Goal: Use online tool/utility: Use online tool/utility

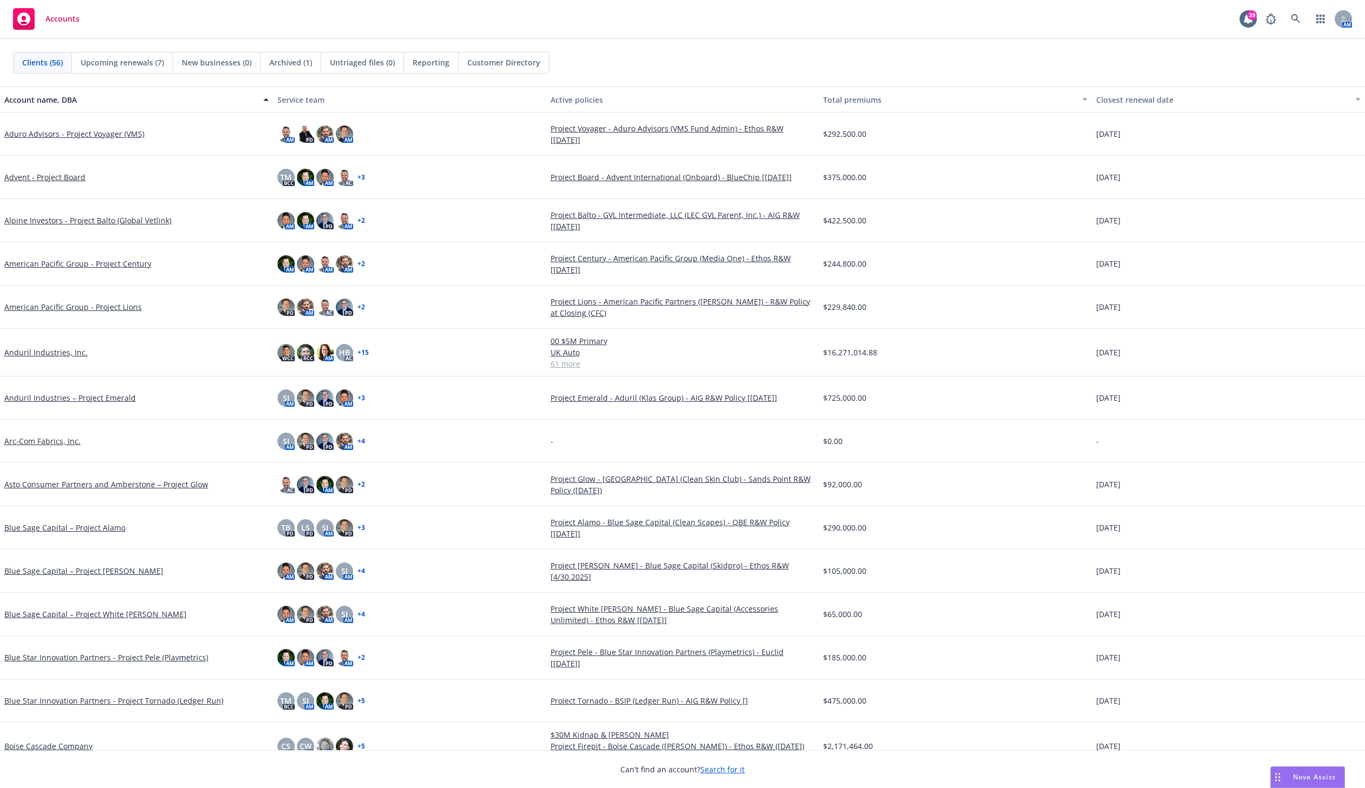
click at [1303, 775] on span "Nova Assist" at bounding box center [1314, 776] width 43 height 9
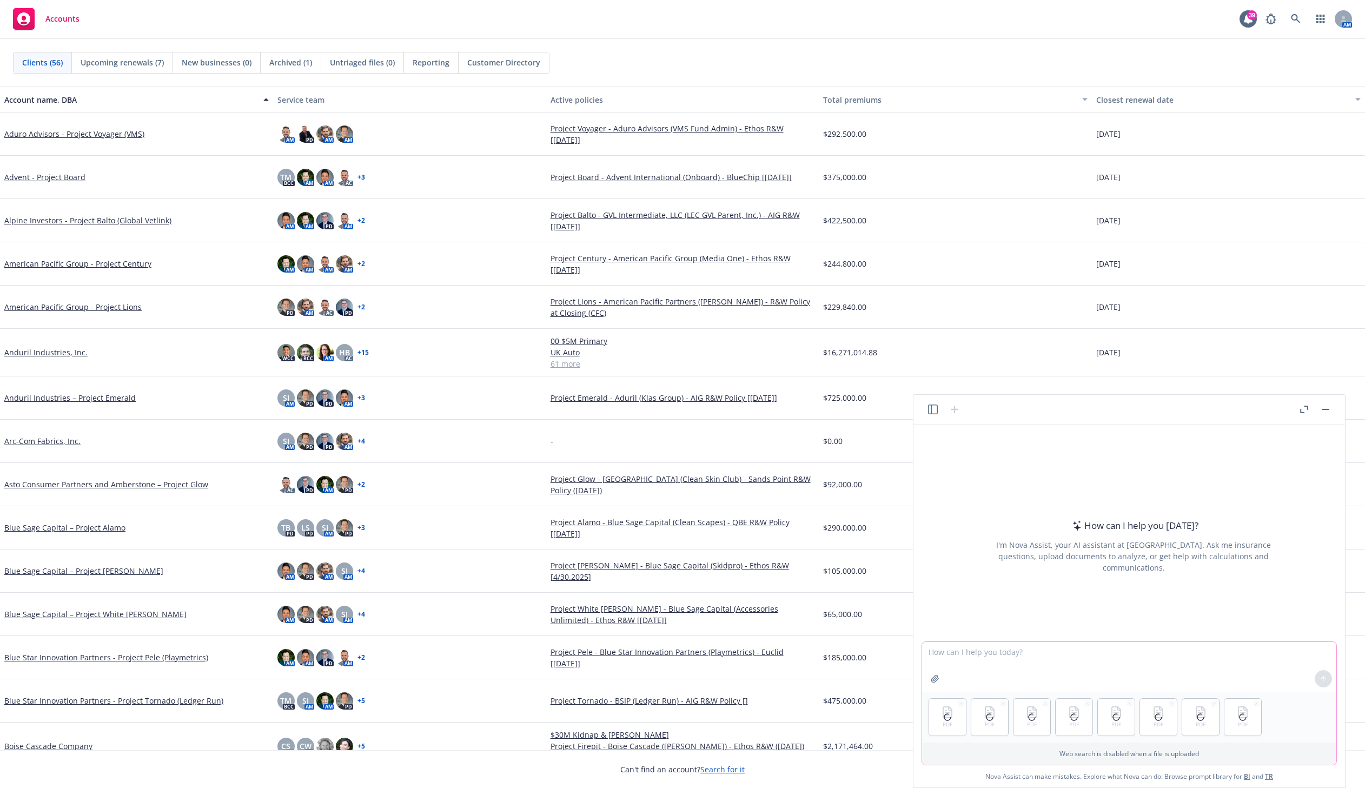
click at [982, 654] on textarea at bounding box center [1129, 667] width 414 height 50
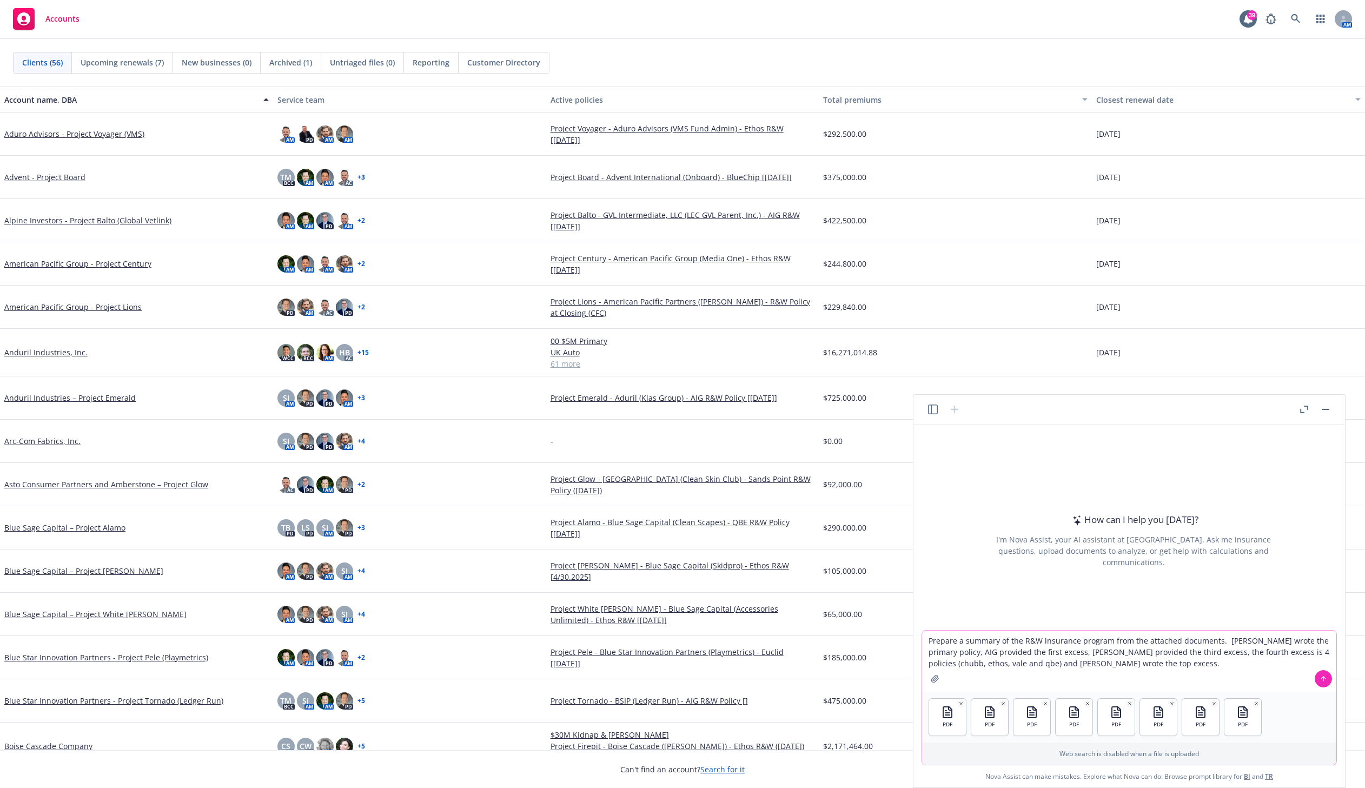
type textarea "Prepare a summary of the R&W insurance program from the attached documents. Euc…"
click at [1319, 675] on icon at bounding box center [1323, 679] width 8 height 8
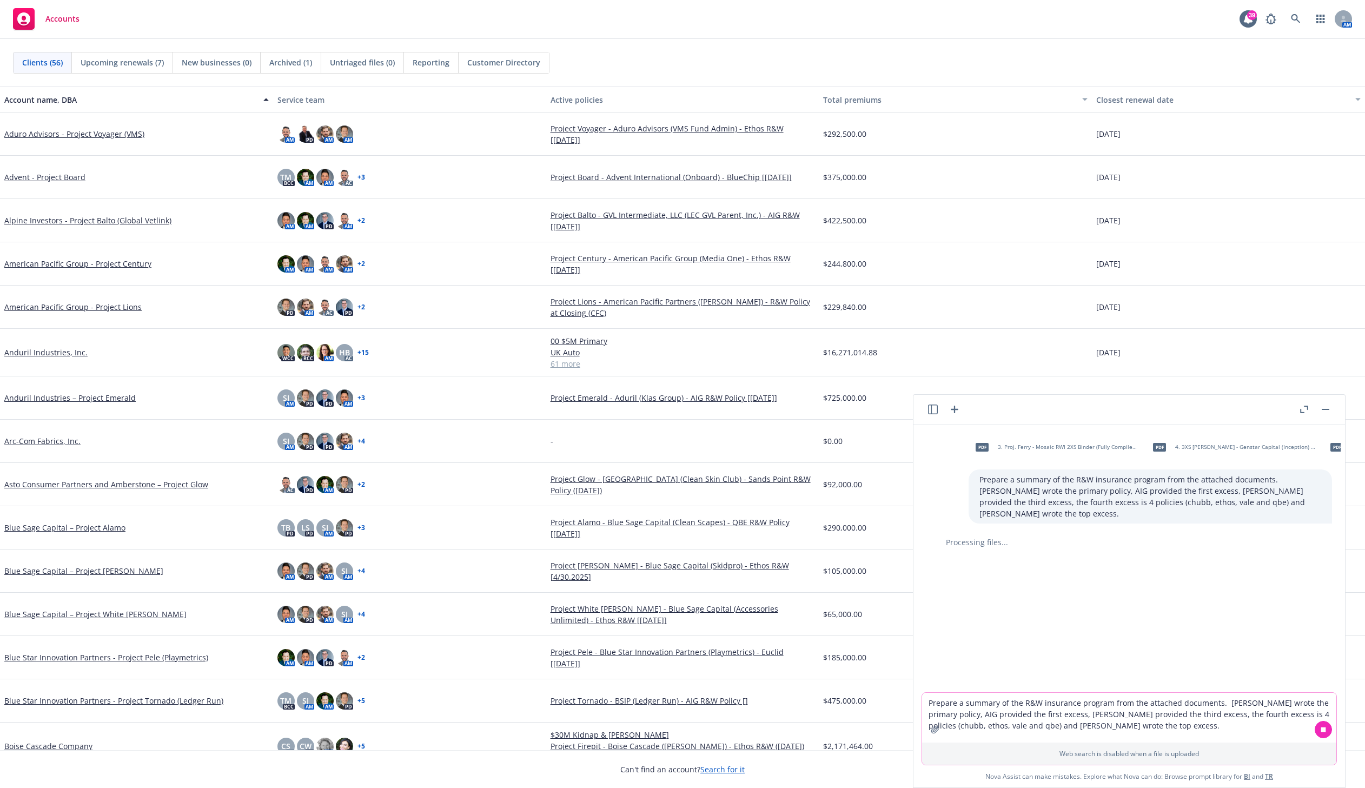
click at [1299, 407] on button "button" at bounding box center [1303, 409] width 13 height 13
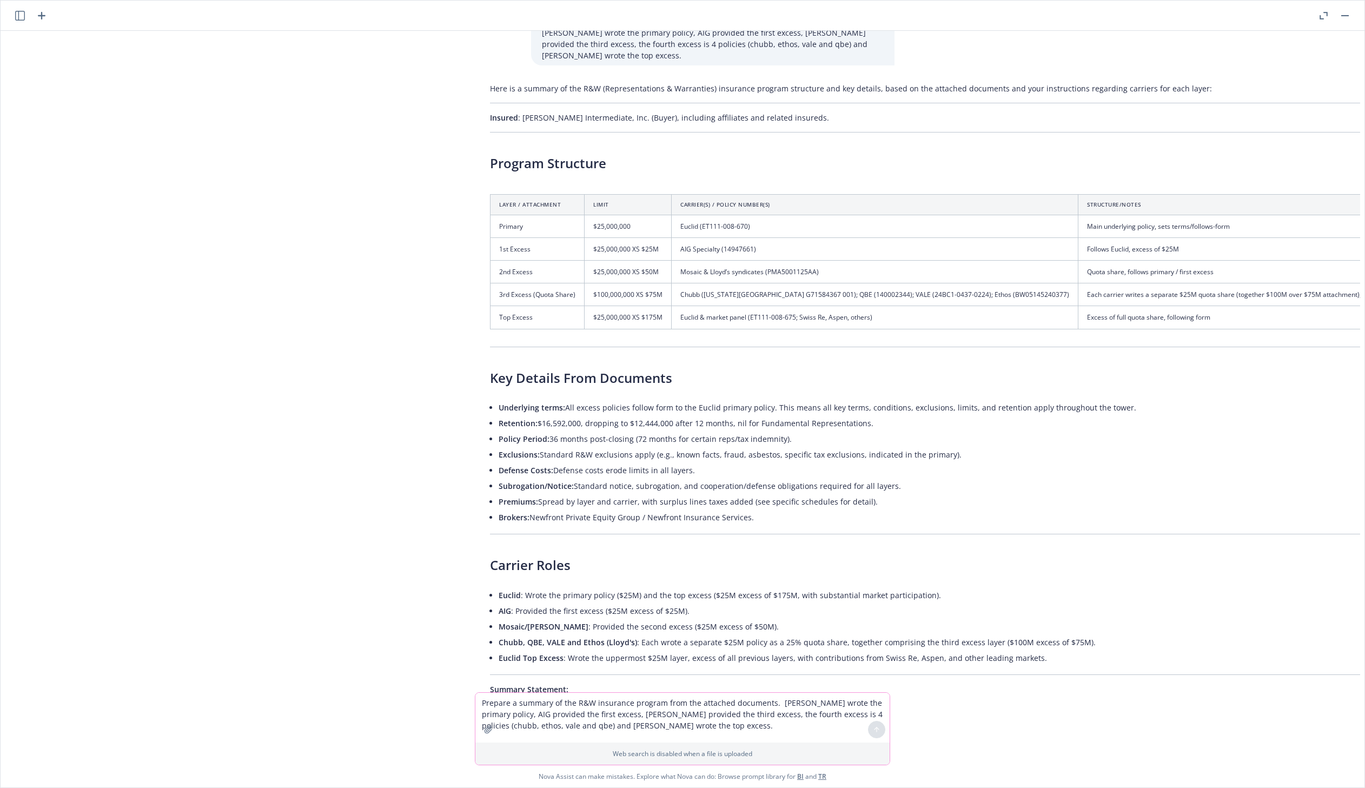
scroll to position [138, 0]
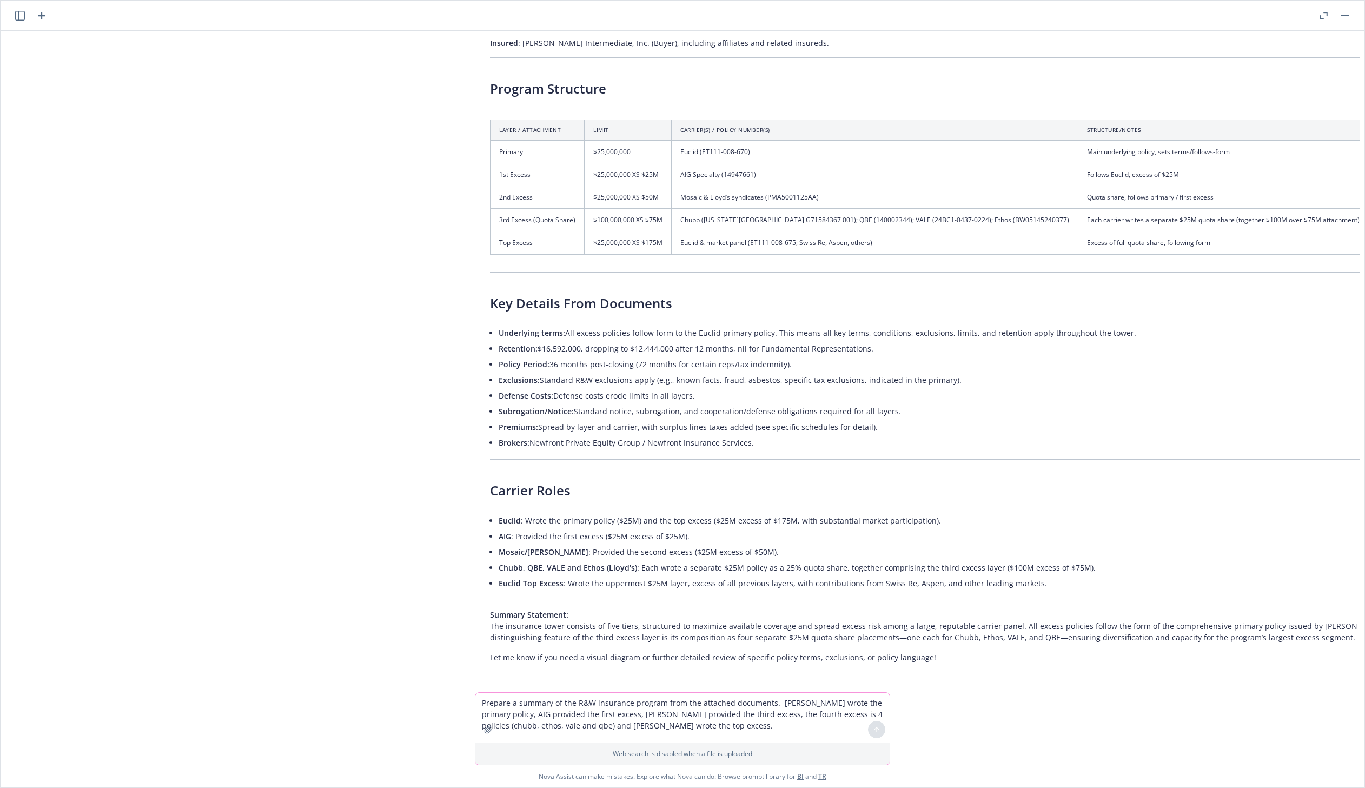
click at [483, 72] on div "Here is a summary of the R&W (Representations & Warranties) insurance program s…" at bounding box center [959, 335] width 960 height 663
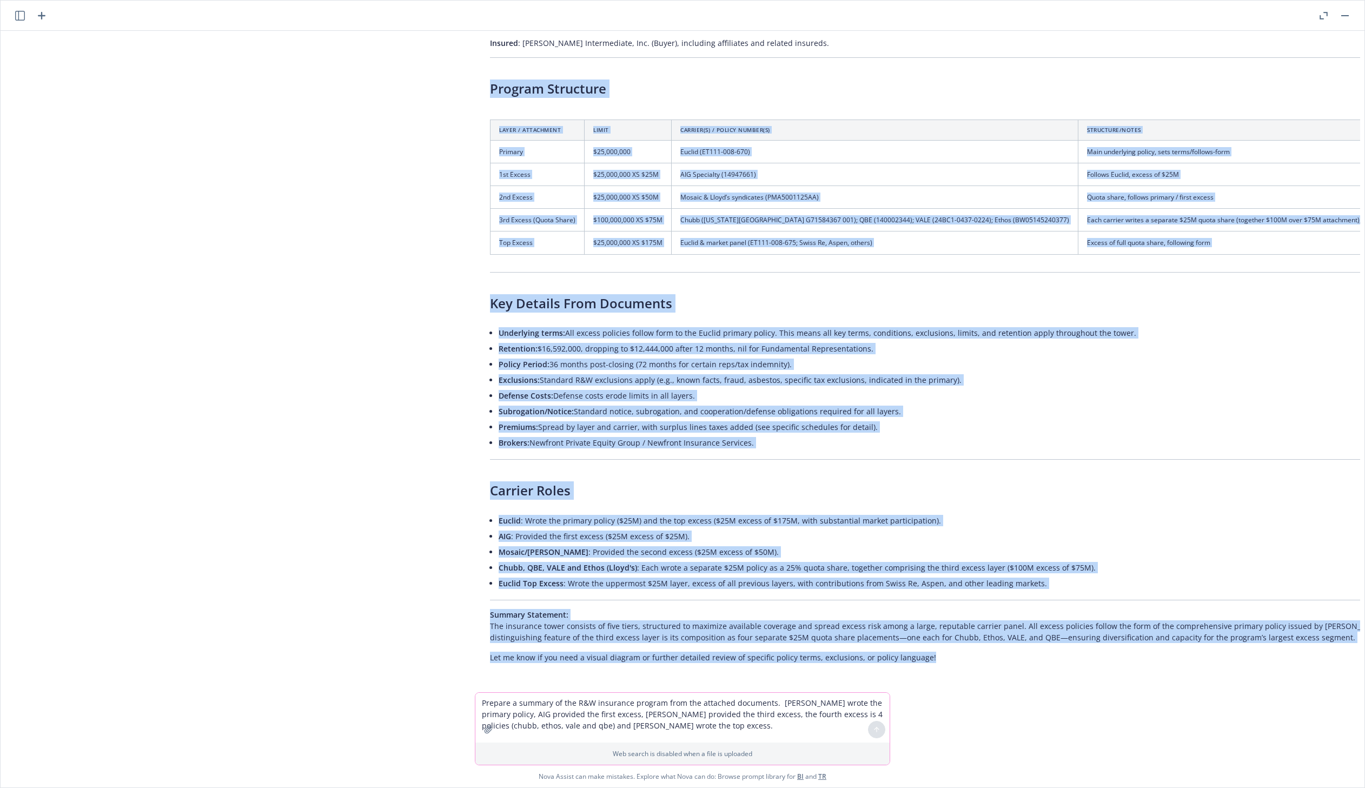
drag, startPoint x: 487, startPoint y: 74, endPoint x: 975, endPoint y: 654, distance: 758.3
click at [975, 654] on div "Here is a summary of the R&W (Representations & Warranties) insurance program s…" at bounding box center [959, 335] width 960 height 663
copy div "Program Structure Layer / Attachment Limit Carrier(s) / Policy Number(s) Struct…"
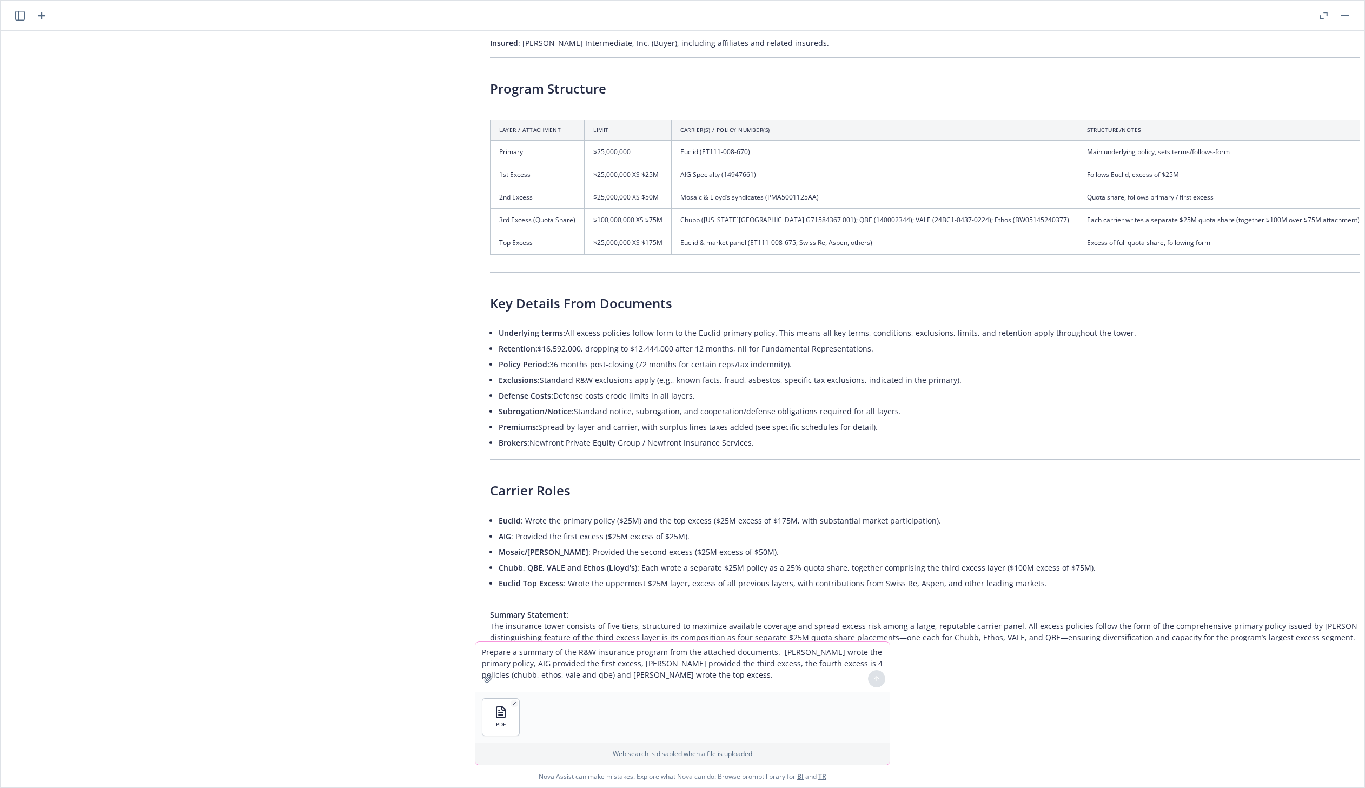
click at [583, 685] on textarea "Prepare a summary of the R&W insurance program from the attached documents. Euc…" at bounding box center [682, 667] width 414 height 50
type textarea "Summarize the attached Policy including retention, exclusions etc."
click at [872, 675] on button at bounding box center [876, 678] width 17 height 17
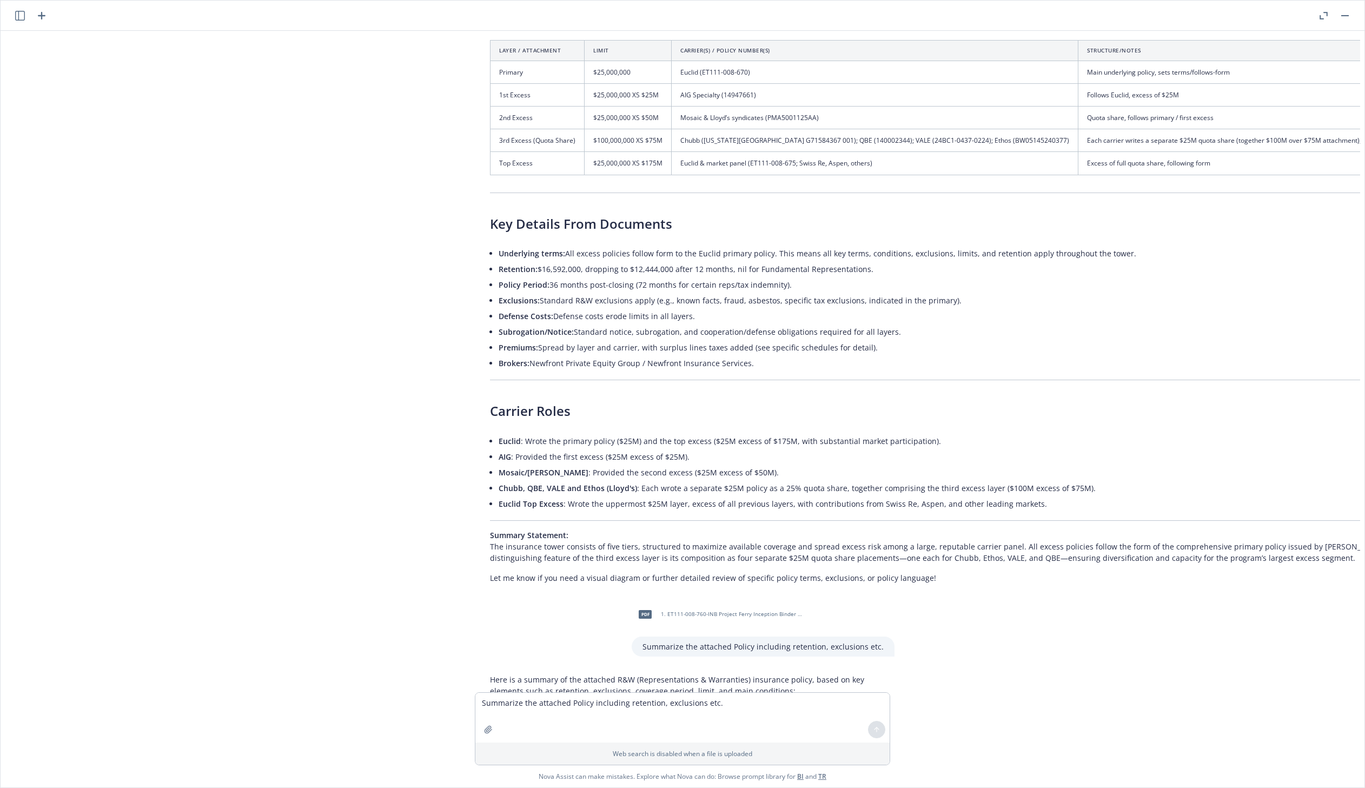
scroll to position [500, 0]
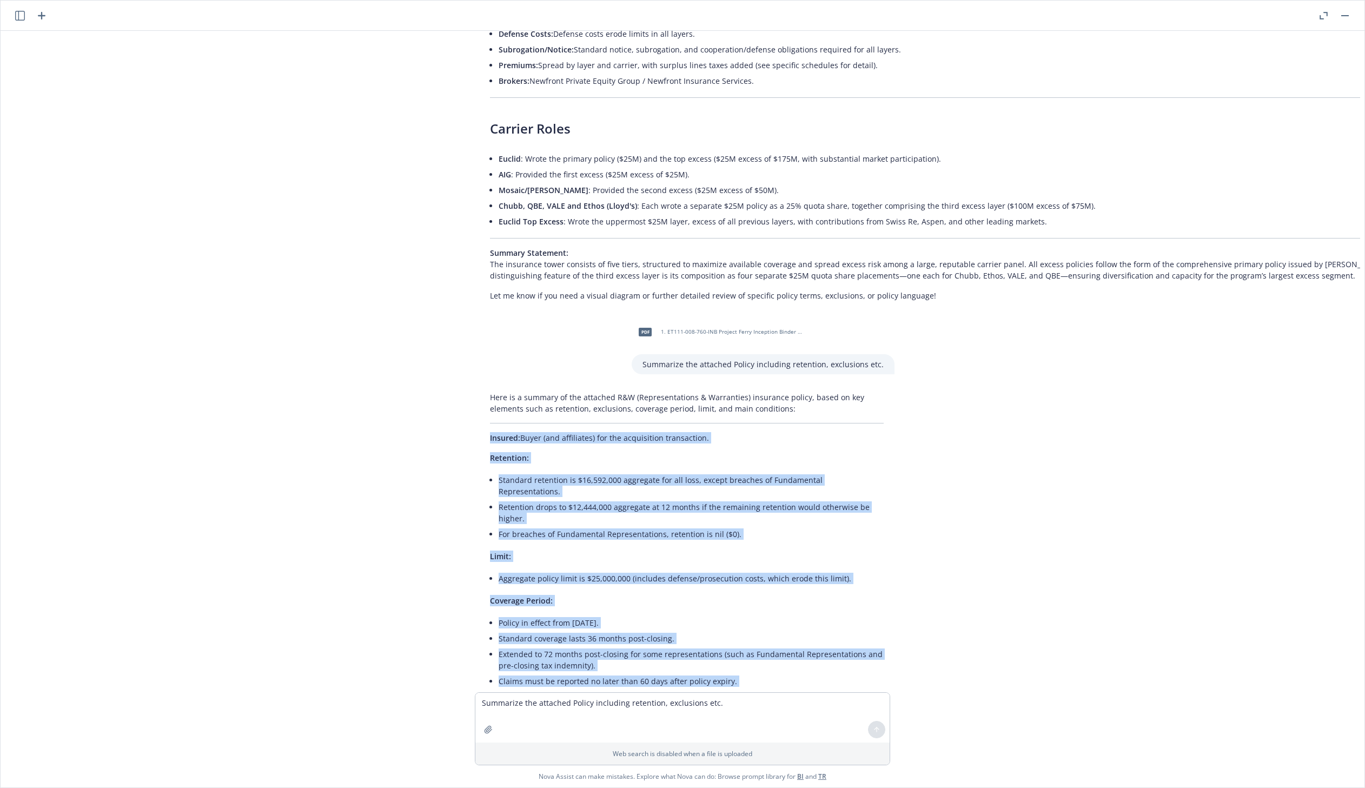
drag, startPoint x: 741, startPoint y: 606, endPoint x: 468, endPoint y: 427, distance: 325.7
copy div "Insured: Buyer (and affiliates) for the acquisition transaction. Retention: Sta…"
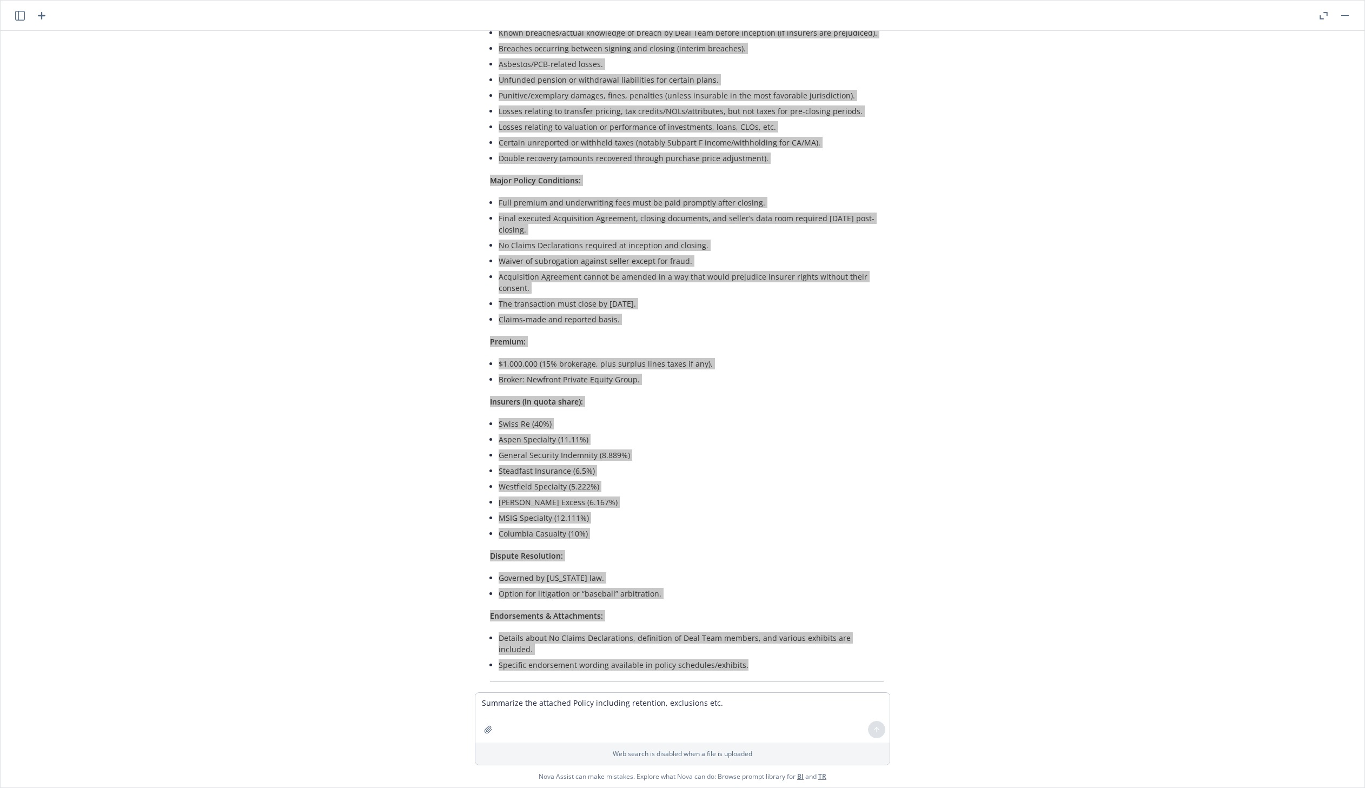
scroll to position [1236, 0]
